Goal: Transaction & Acquisition: Download file/media

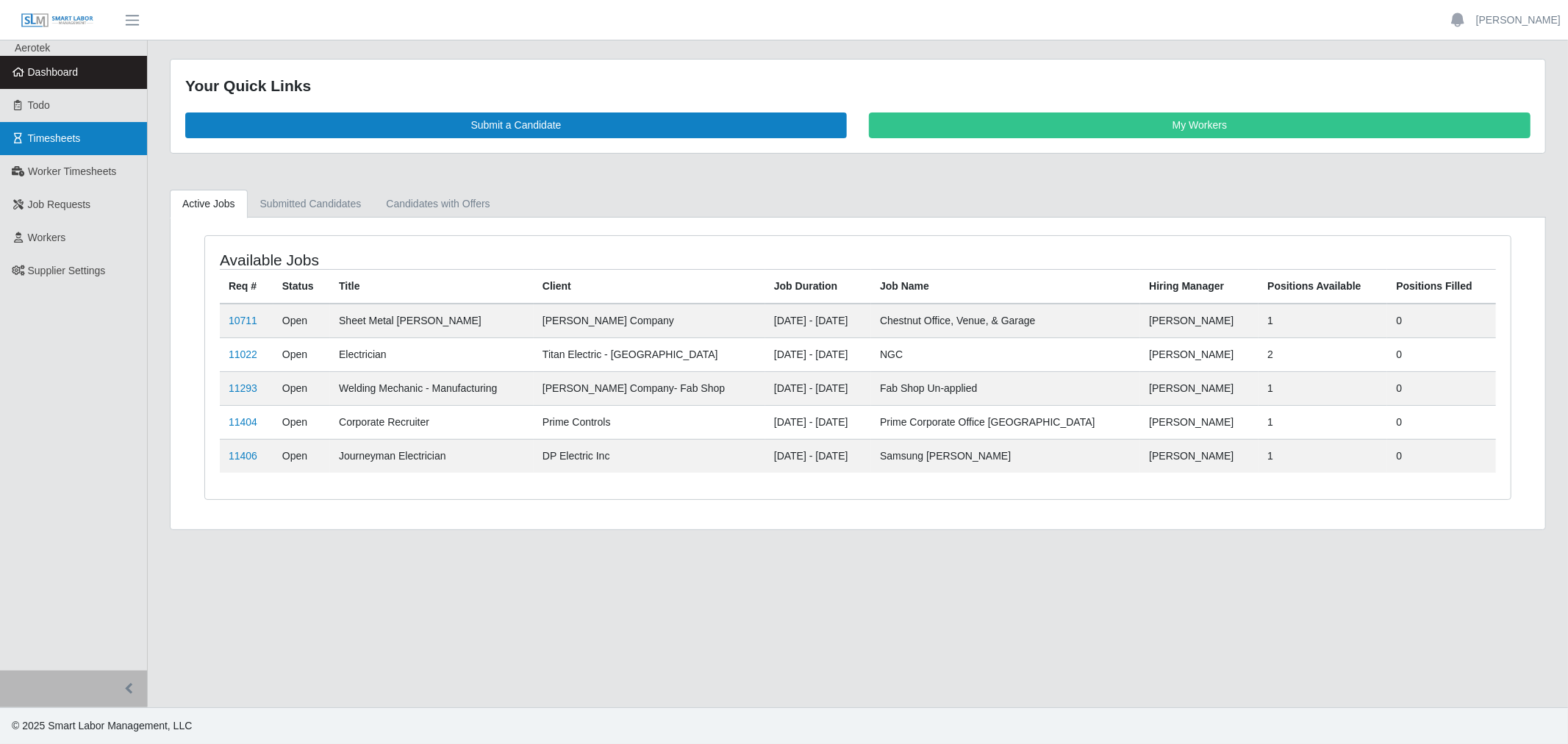
click at [54, 137] on span "Timesheets" at bounding box center [54, 138] width 53 height 12
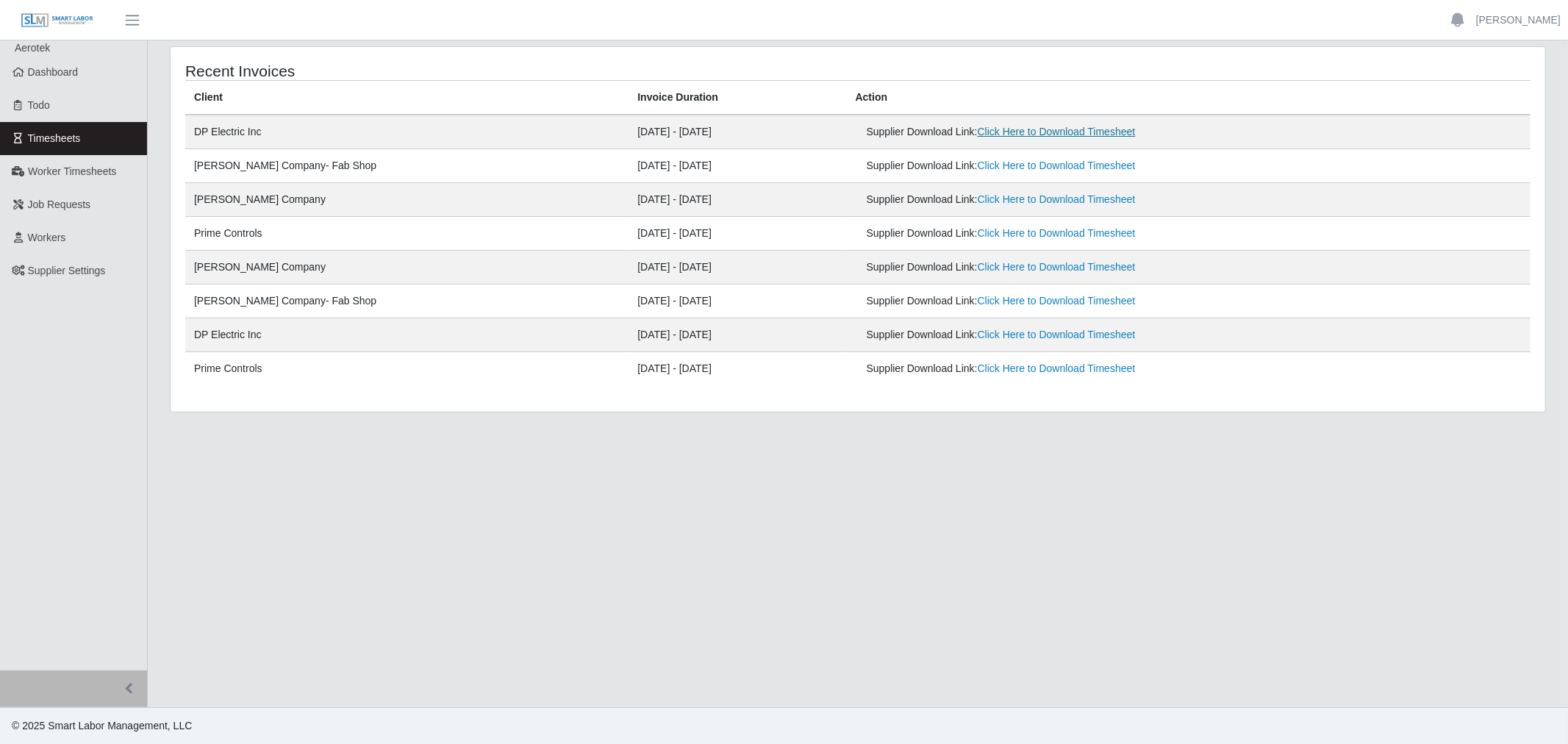
click at [1018, 133] on link "Click Here to Download Timesheet" at bounding box center [1057, 131] width 158 height 12
click at [1020, 335] on link "Click Here to Download Timesheet" at bounding box center [1057, 335] width 158 height 12
click at [977, 234] on link "Click Here to Download Timesheet" at bounding box center [1057, 233] width 158 height 12
click at [977, 369] on link "Click Here to Download Timesheet" at bounding box center [1057, 369] width 158 height 12
